Goal: Task Accomplishment & Management: Manage account settings

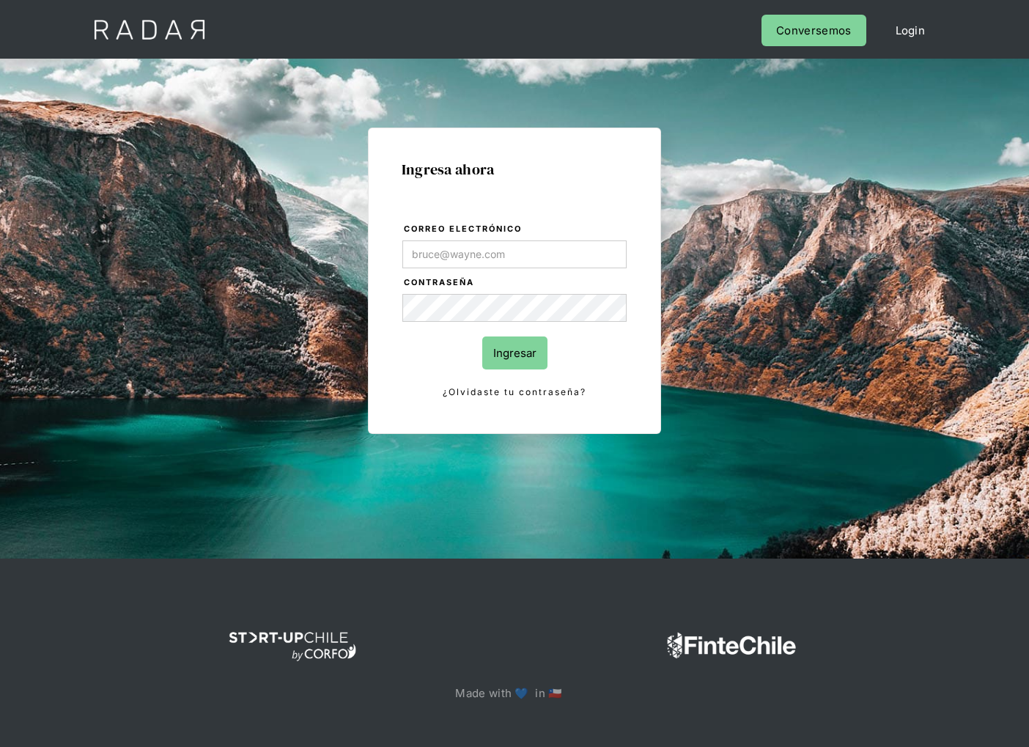
click at [926, 400] on div "Ingresa ahora Correo electrónico Contraseña Ingresar ¿Olvidaste tu contraseña? …" at bounding box center [514, 309] width 1029 height 500
click at [578, 260] on input "Correo electrónico" at bounding box center [514, 254] width 225 height 28
paste input "[EMAIL_ADDRESS][DOMAIN_NAME]"
type input "[EMAIL_ADDRESS][DOMAIN_NAME]"
click at [511, 321] on form "Correo electrónico [EMAIL_ADDRESS][DOMAIN_NAME] Contraseña Ingresar ¿Olvidaste …" at bounding box center [515, 310] width 227 height 179
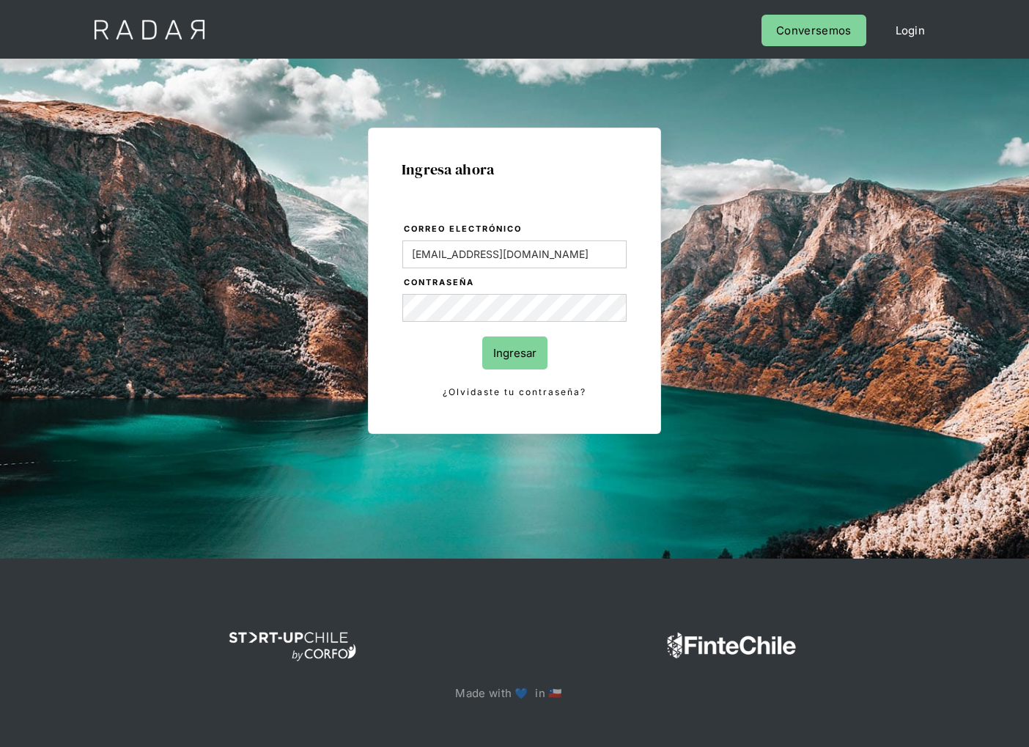
click at [511, 349] on input "Ingresar" at bounding box center [514, 353] width 65 height 33
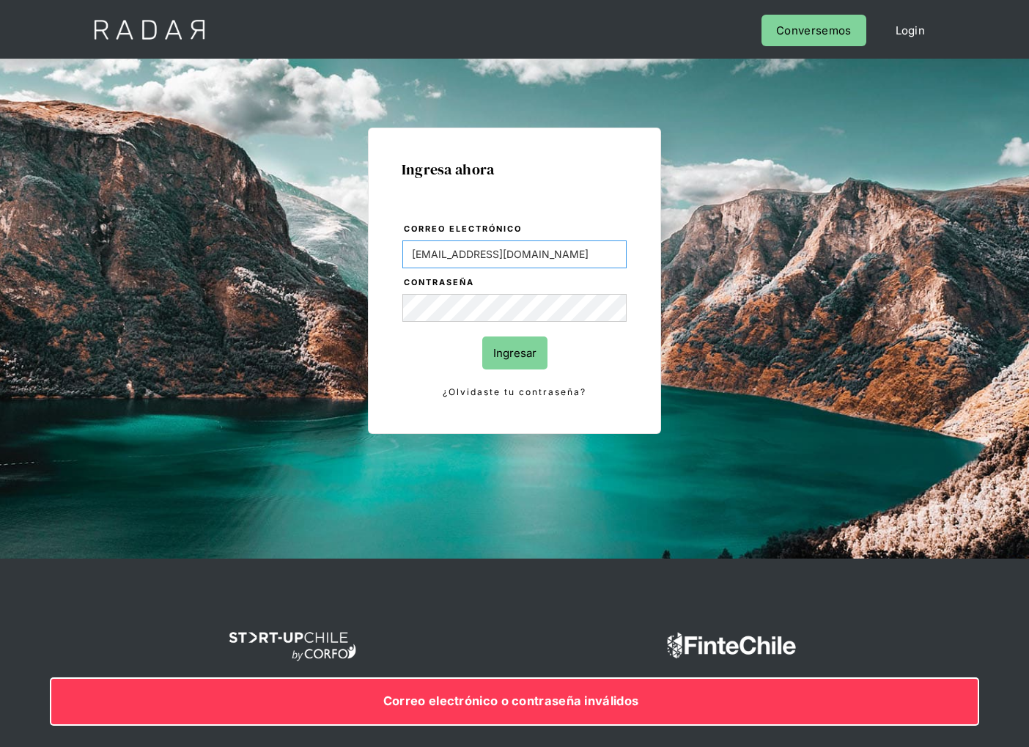
drag, startPoint x: 534, startPoint y: 258, endPoint x: 380, endPoint y: 254, distance: 154.0
click at [402, 254] on input "[EMAIL_ADDRESS][DOMAIN_NAME]" at bounding box center [514, 254] width 225 height 28
click at [548, 397] on link "¿Olvidaste tu contraseña?" at bounding box center [514, 392] width 225 height 16
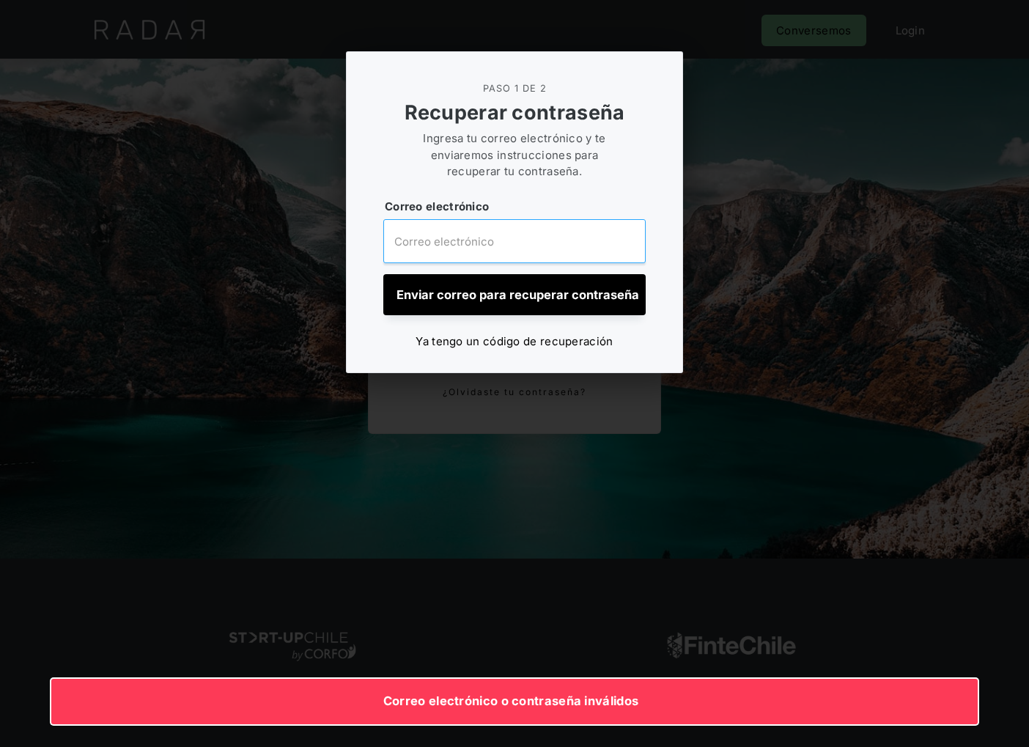
click at [513, 251] on input "email" at bounding box center [514, 241] width 262 height 44
paste input "[EMAIL_ADDRESS][DOMAIN_NAME]"
click at [514, 290] on input "Enviar correo para recuperar contraseña" at bounding box center [514, 294] width 262 height 41
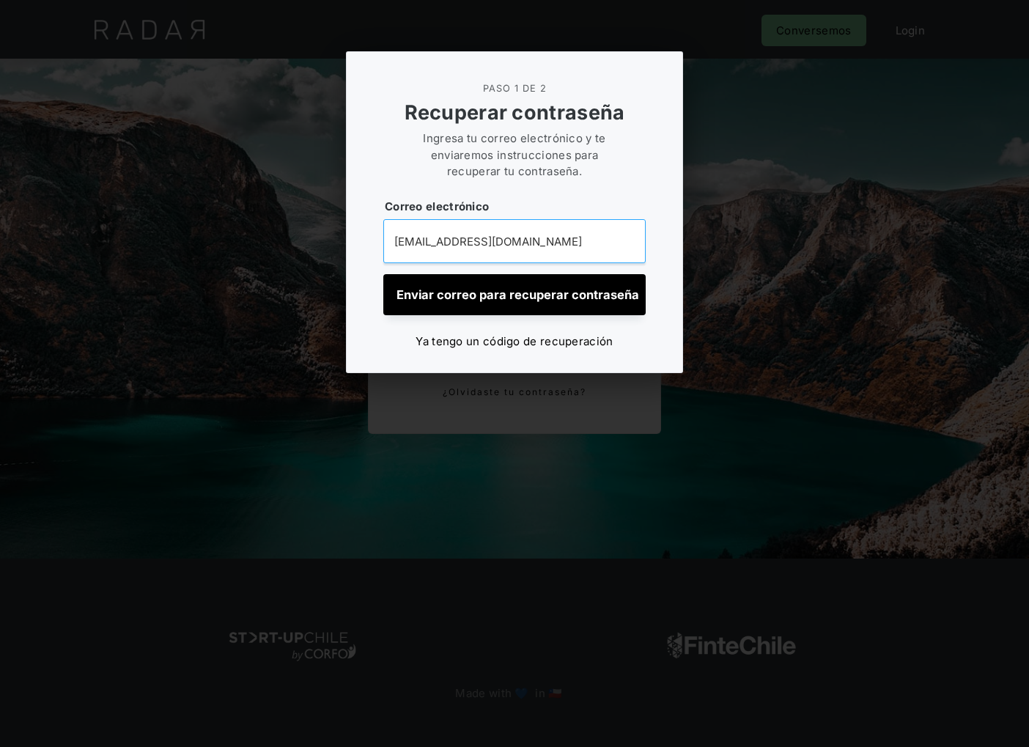
click at [495, 251] on input "[EMAIL_ADDRESS][DOMAIN_NAME]" at bounding box center [514, 241] width 262 height 44
paste input "psp"
click at [490, 283] on input "Enviar correo para recuperar contraseña" at bounding box center [514, 294] width 262 height 41
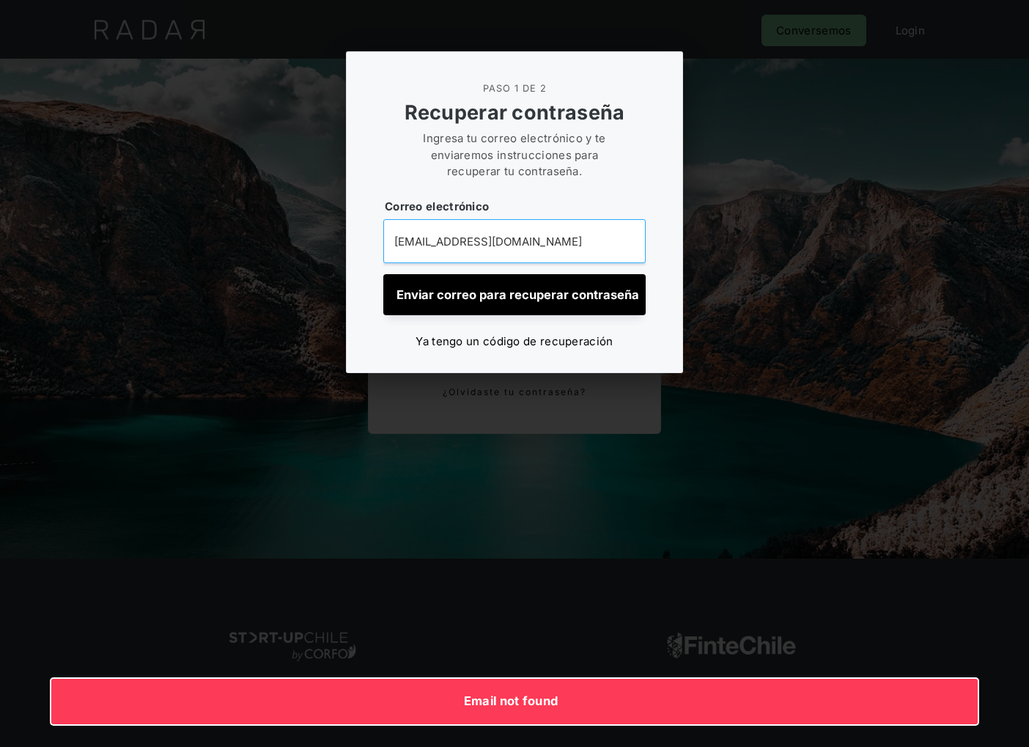
click at [410, 246] on input "[EMAIL_ADDRESS][DOMAIN_NAME]" at bounding box center [514, 241] width 262 height 44
type input "[EMAIL_ADDRESS][DOMAIN_NAME]"
click at [383, 274] on input "Enviar correo para recuperar contraseña" at bounding box center [514, 294] width 262 height 41
click at [828, 111] on div at bounding box center [514, 373] width 1029 height 747
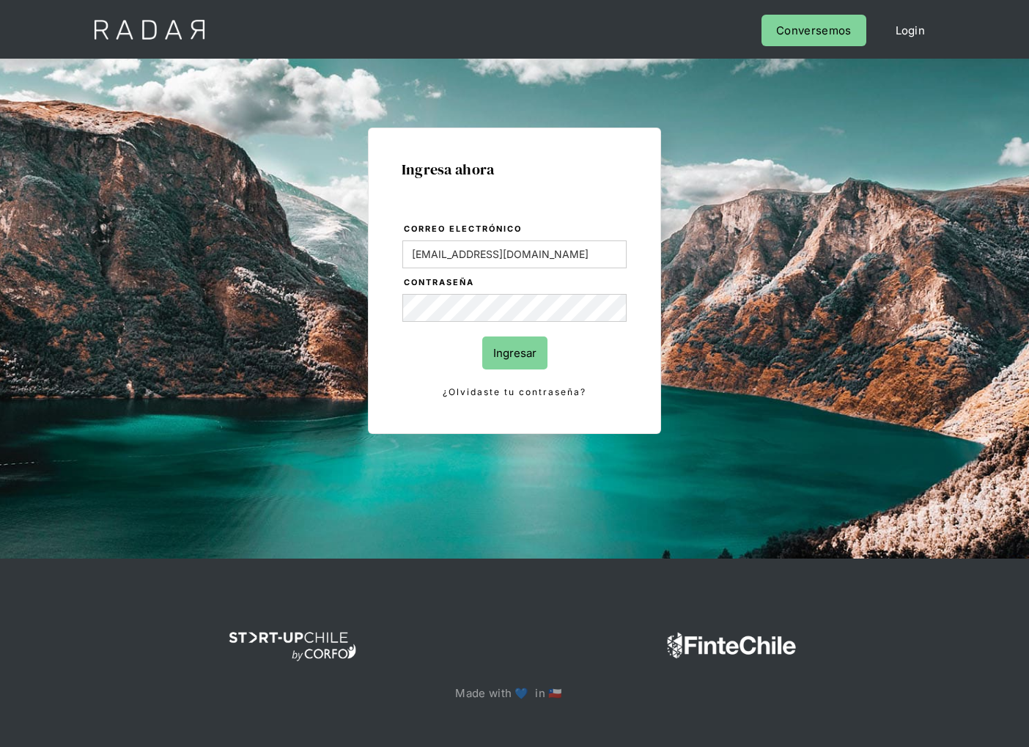
click at [552, 230] on label "Correo electrónico" at bounding box center [516, 229] width 224 height 15
click at [552, 240] on input "[EMAIL_ADDRESS][DOMAIN_NAME]" at bounding box center [514, 254] width 225 height 28
click at [536, 248] on input "[EMAIL_ADDRESS][DOMAIN_NAME]" at bounding box center [514, 254] width 225 height 28
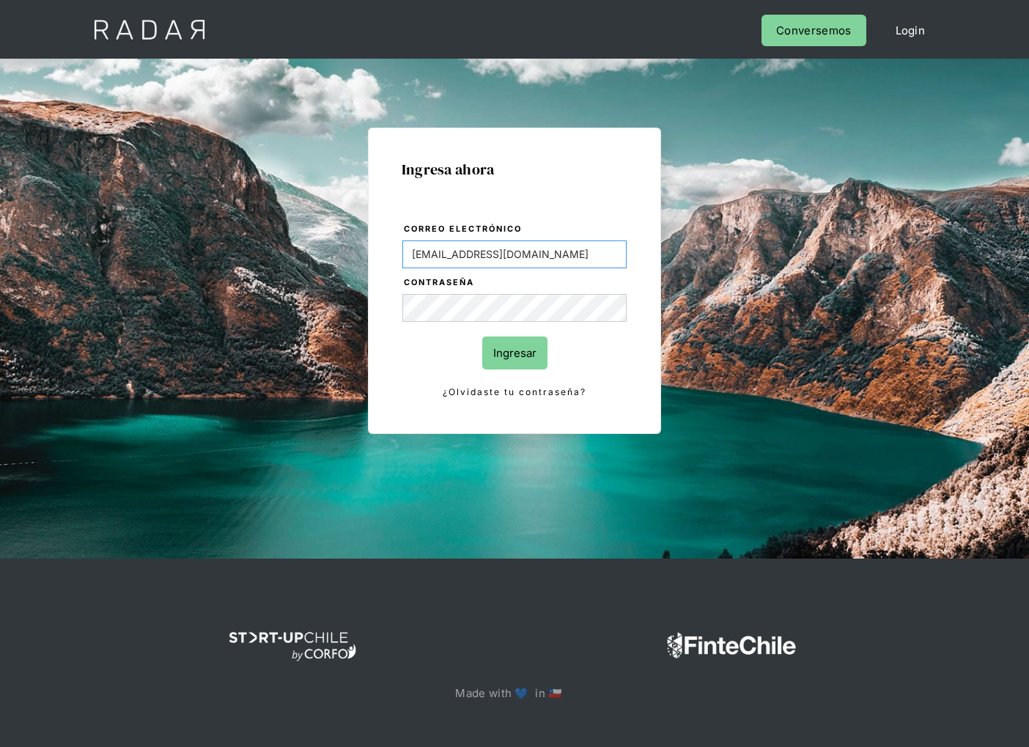
paste input "[PERSON_NAME]@somosradar"
type input "[PERSON_NAME][EMAIL_ADDRESS][DOMAIN_NAME]"
click at [509, 345] on input "Ingresar" at bounding box center [514, 353] width 65 height 33
click at [200, 54] on img at bounding box center [150, 29] width 150 height 59
click at [195, 36] on img at bounding box center [150, 29] width 150 height 59
